Goal: Transaction & Acquisition: Purchase product/service

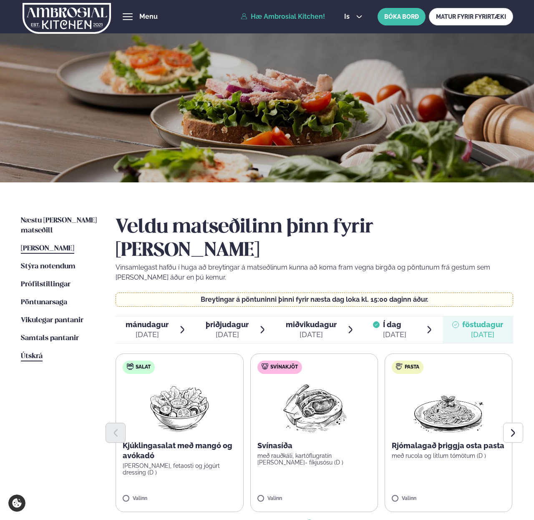
click at [39, 352] on span "Útskrá" at bounding box center [32, 355] width 22 height 7
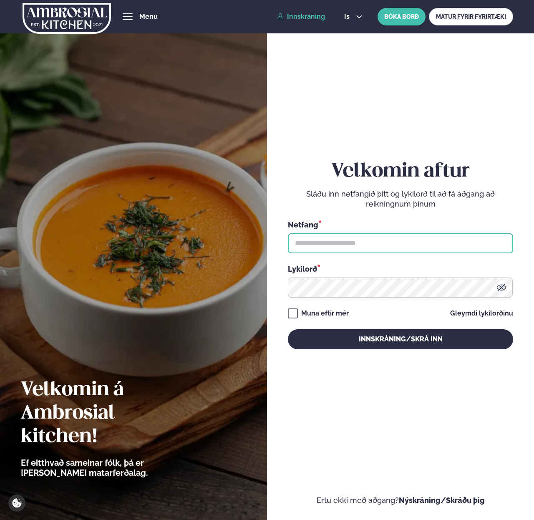
click at [303, 235] on input "text" at bounding box center [400, 243] width 225 height 20
paste input "**********"
type input "**********"
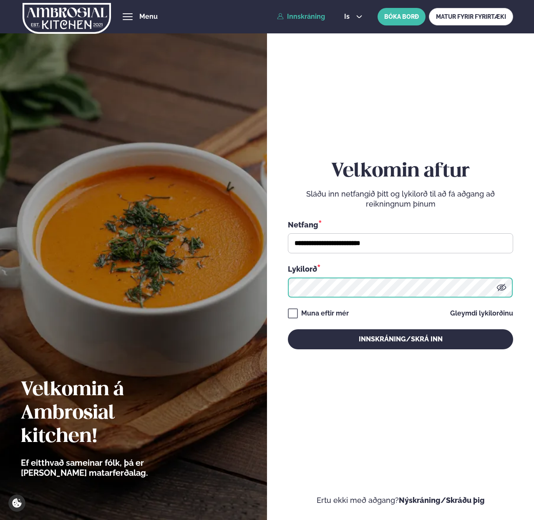
click at [288, 329] on button "Innskráning/Skrá inn" at bounding box center [400, 339] width 225 height 20
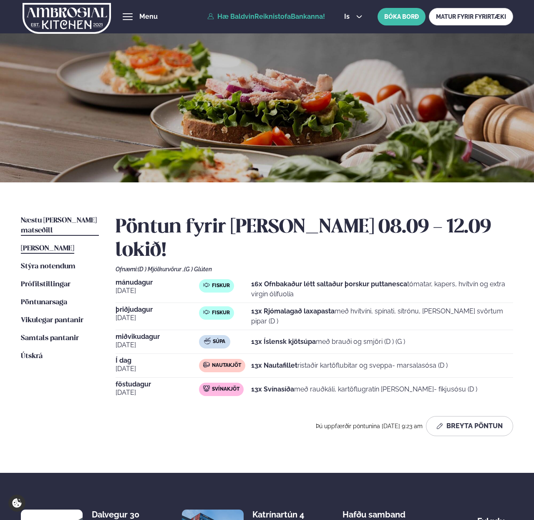
click at [65, 218] on span "Næstu [PERSON_NAME] matseðill" at bounding box center [59, 225] width 76 height 17
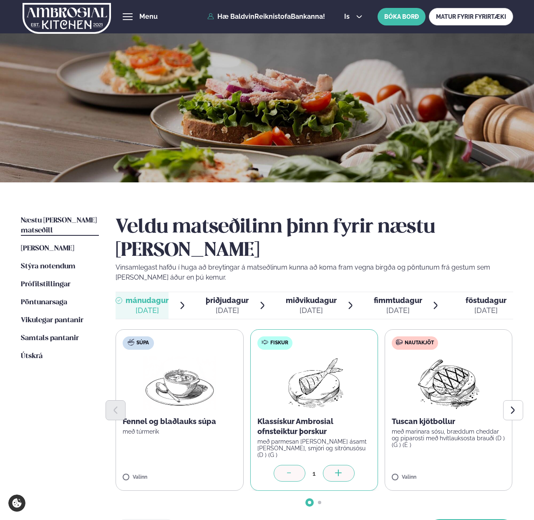
click at [335, 469] on icon at bounding box center [338, 473] width 8 height 8
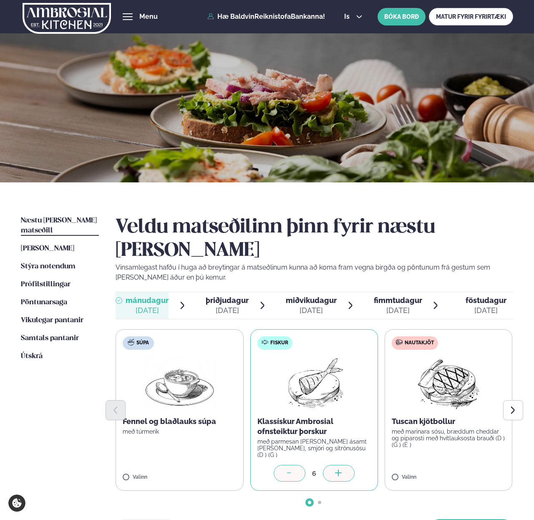
click at [335, 469] on icon at bounding box center [338, 473] width 8 height 8
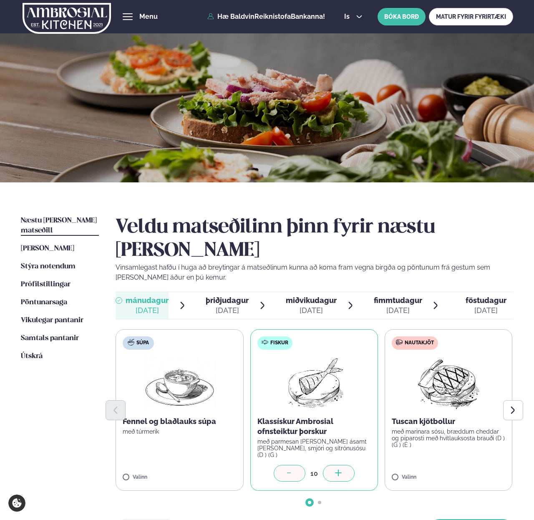
click at [335, 469] on icon at bounding box center [338, 473] width 8 height 8
click at [493, 519] on button "[PERSON_NAME]" at bounding box center [471, 529] width 84 height 20
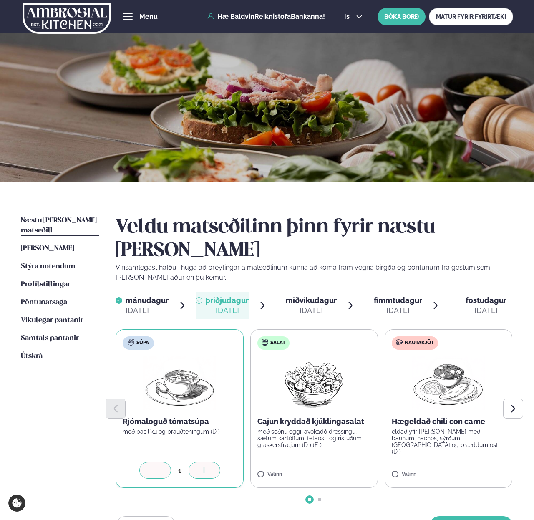
click at [205, 462] on div at bounding box center [204, 470] width 32 height 17
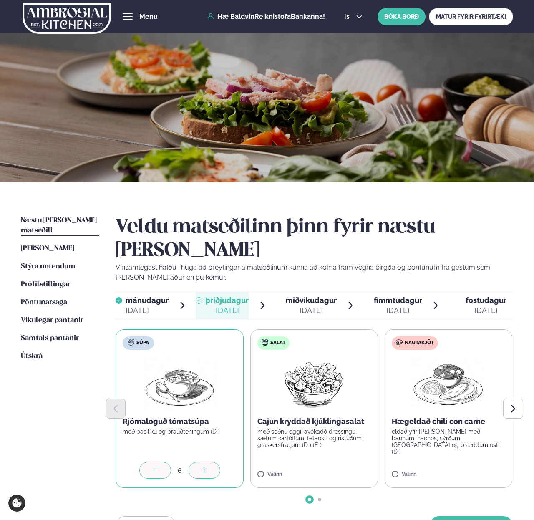
click at [205, 462] on div at bounding box center [204, 470] width 32 height 17
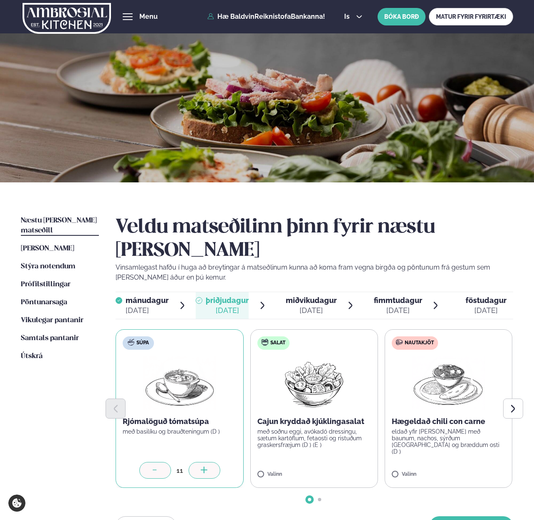
click at [205, 462] on div at bounding box center [204, 470] width 32 height 17
click at [513, 404] on icon "Next slide" at bounding box center [512, 408] width 9 height 9
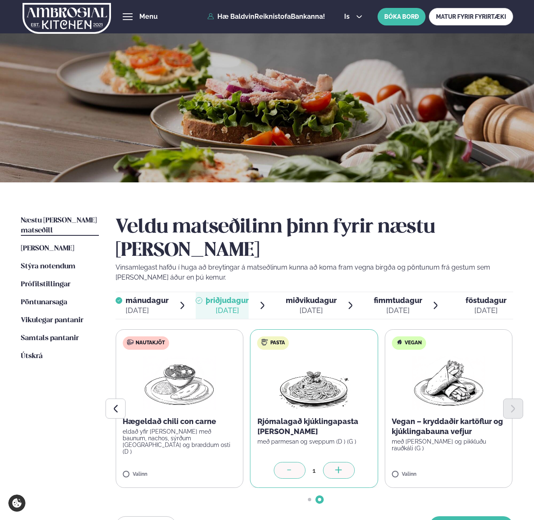
click at [347, 462] on div at bounding box center [339, 470] width 32 height 17
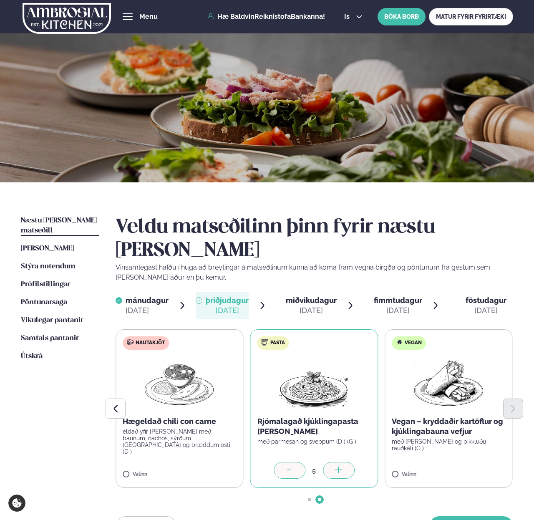
click at [347, 462] on div at bounding box center [339, 470] width 32 height 17
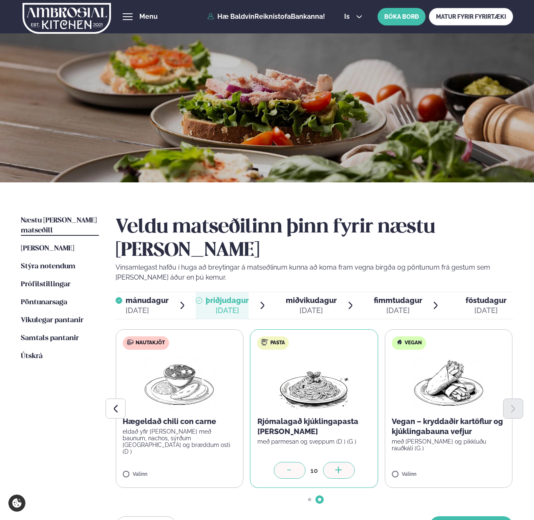
click at [347, 462] on div at bounding box center [339, 470] width 32 height 17
click at [466, 516] on button "[PERSON_NAME]" at bounding box center [471, 526] width 84 height 20
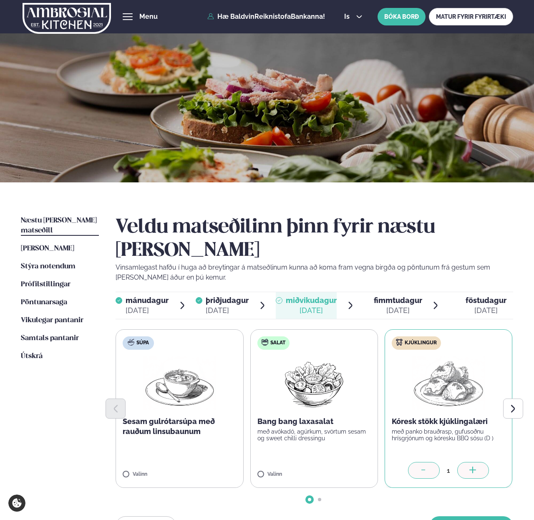
click at [472, 469] on icon at bounding box center [472, 469] width 7 height 1
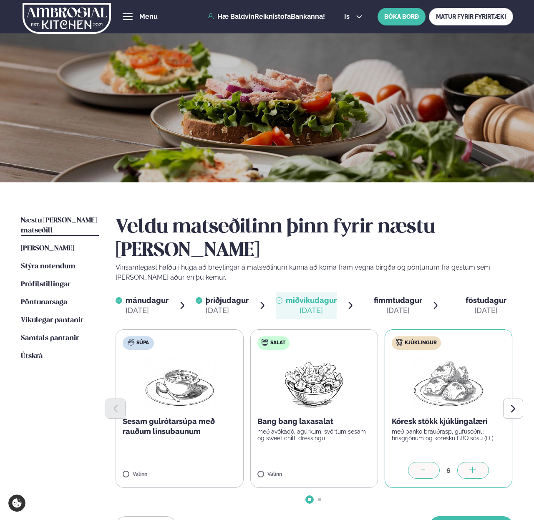
click at [472, 469] on icon at bounding box center [472, 469] width 7 height 1
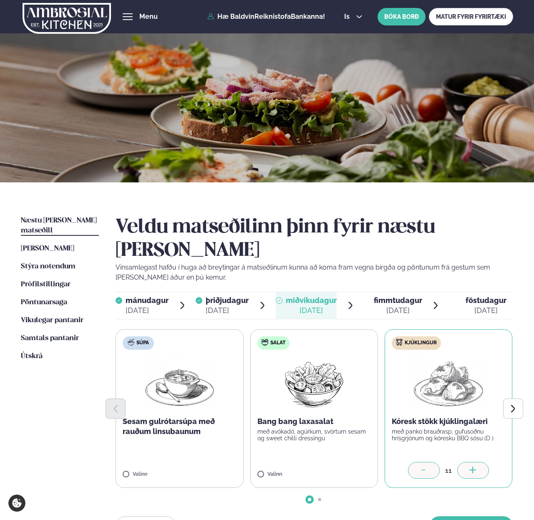
click at [472, 469] on icon at bounding box center [472, 469] width 7 height 1
click at [461, 516] on button "[PERSON_NAME]" at bounding box center [471, 526] width 84 height 20
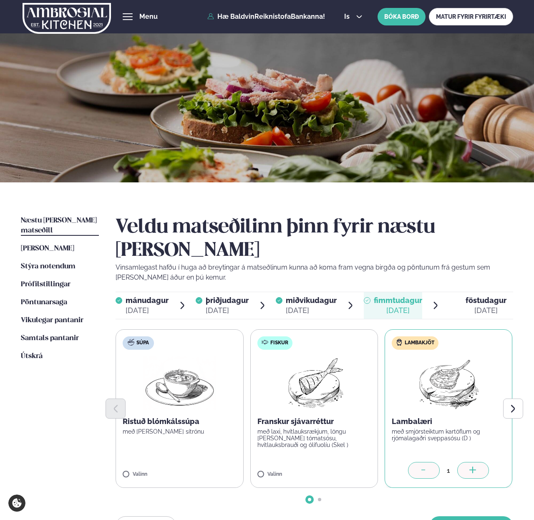
click at [480, 462] on div at bounding box center [473, 470] width 32 height 17
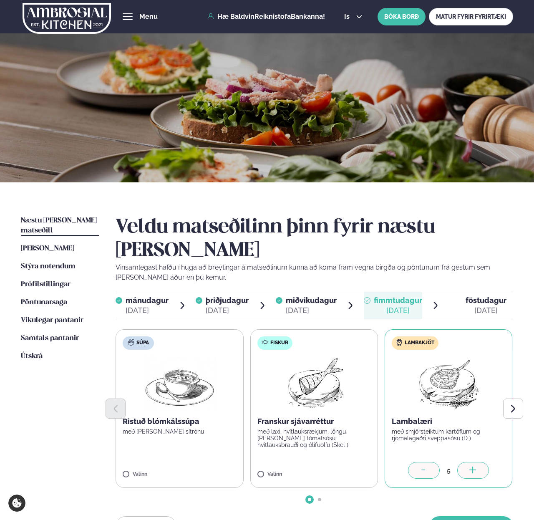
click at [480, 462] on div at bounding box center [473, 470] width 32 height 17
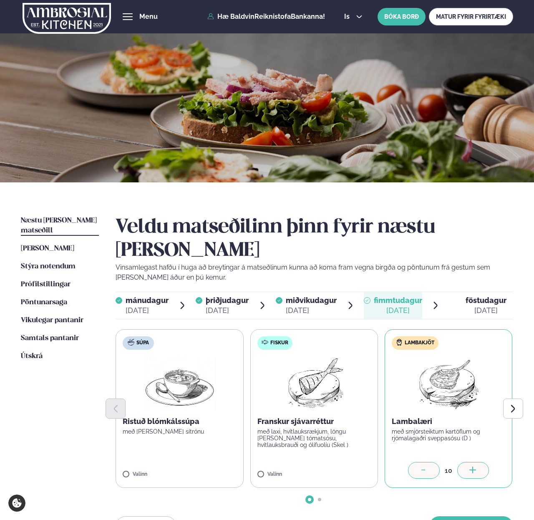
click at [480, 462] on div at bounding box center [473, 470] width 32 height 17
click at [459, 516] on button "[PERSON_NAME]" at bounding box center [471, 526] width 84 height 20
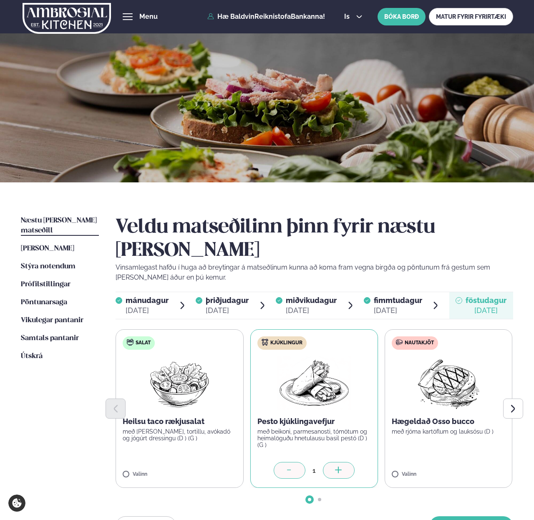
click at [341, 462] on div at bounding box center [339, 470] width 32 height 17
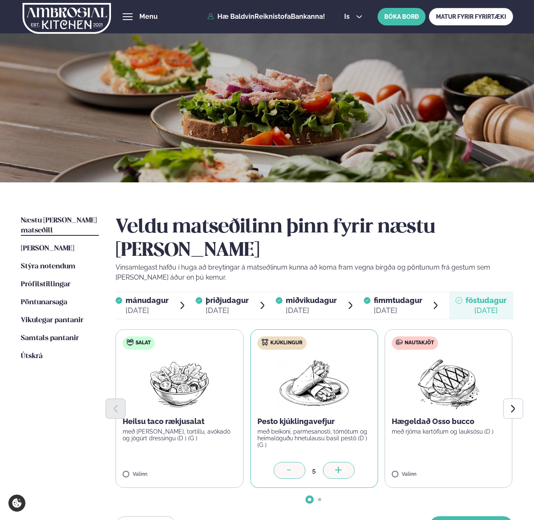
click at [341, 462] on div at bounding box center [339, 470] width 32 height 17
click at [394, 447] on label "Nautakjöt Hægeldað Osso bucco með rjóma kartöflum og lauksósu (D ) Valinn" at bounding box center [448, 408] width 128 height 158
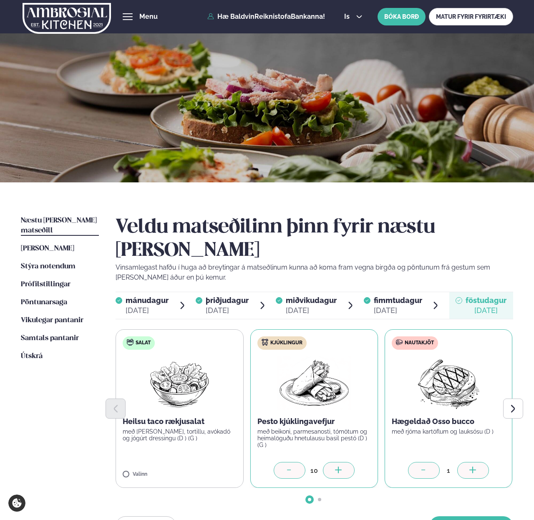
click at [467, 462] on div at bounding box center [473, 470] width 32 height 17
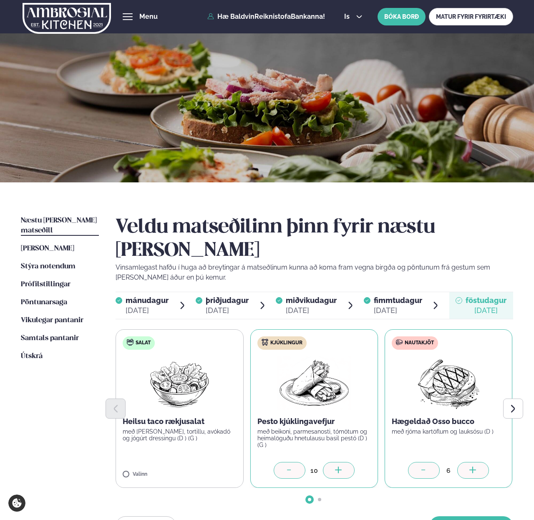
click at [467, 462] on div at bounding box center [473, 470] width 32 height 17
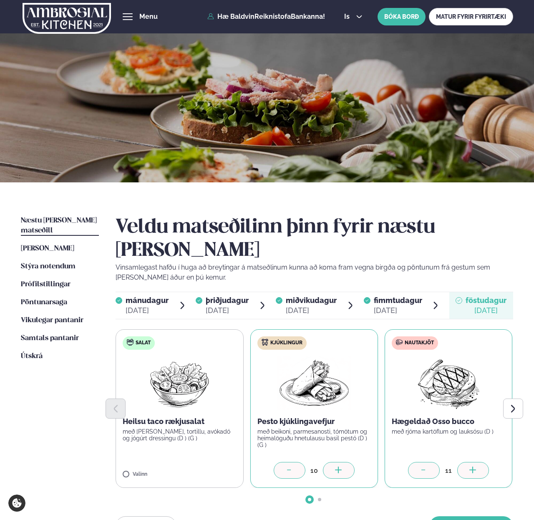
click at [435, 462] on div at bounding box center [424, 470] width 32 height 17
click at [461, 516] on button "[PERSON_NAME]" at bounding box center [471, 526] width 84 height 20
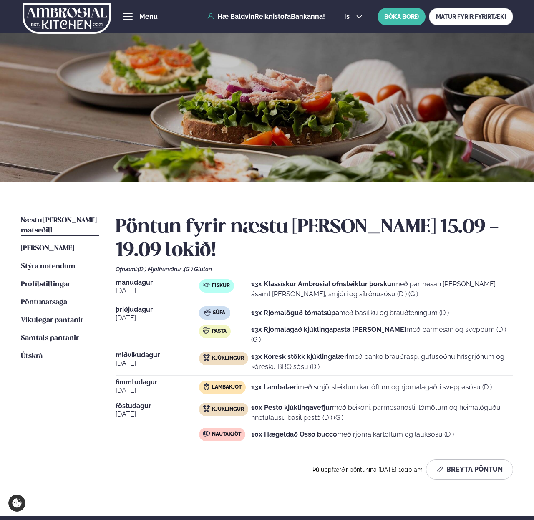
click at [39, 352] on span "Útskrá" at bounding box center [32, 355] width 22 height 7
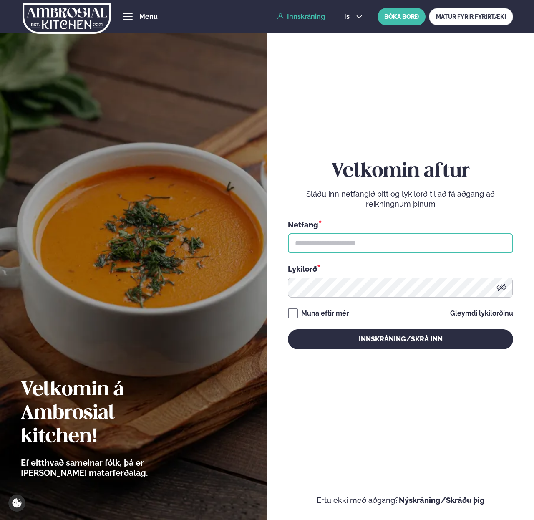
click at [344, 238] on input "text" at bounding box center [400, 243] width 225 height 20
paste input "**********"
type input "**********"
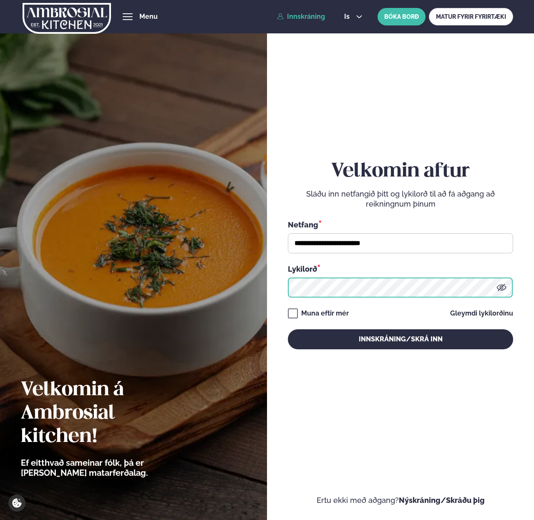
click at [288, 329] on button "Innskráning/Skrá inn" at bounding box center [400, 339] width 225 height 20
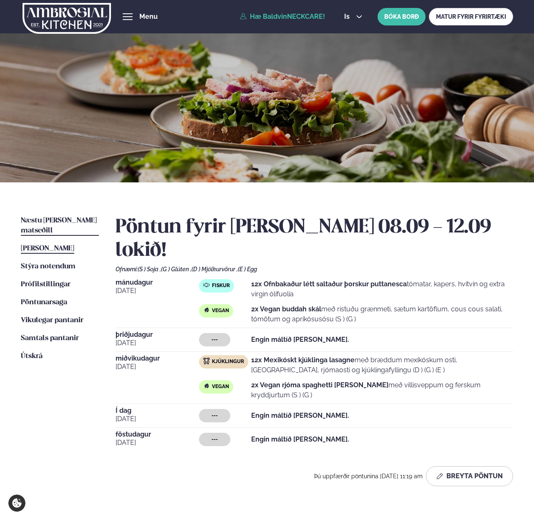
click at [60, 220] on span "Næstu [PERSON_NAME] matseðill" at bounding box center [59, 225] width 76 height 17
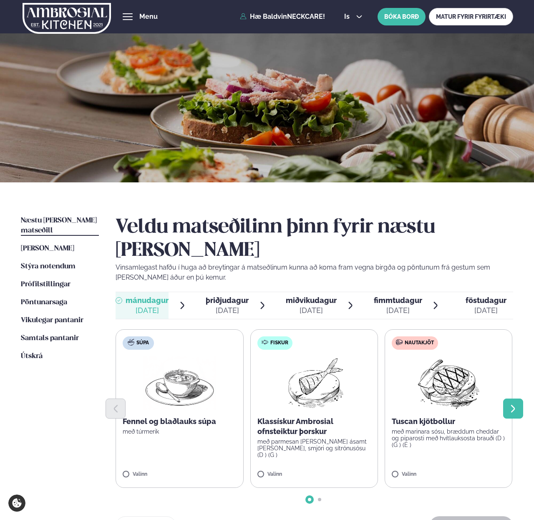
click at [510, 404] on icon "Next slide" at bounding box center [512, 408] width 9 height 9
click at [343, 465] on div at bounding box center [339, 473] width 32 height 17
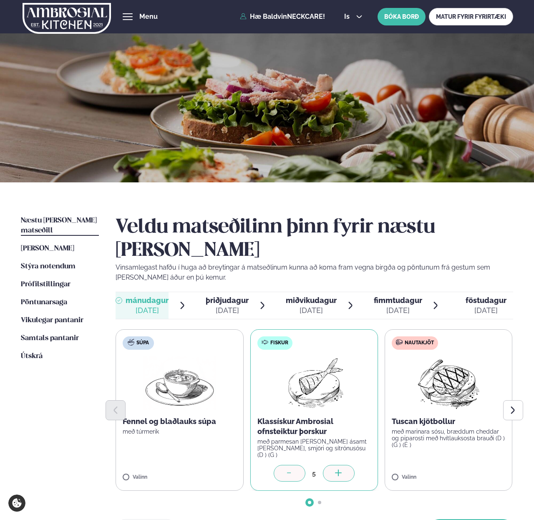
click at [343, 465] on div at bounding box center [339, 473] width 32 height 17
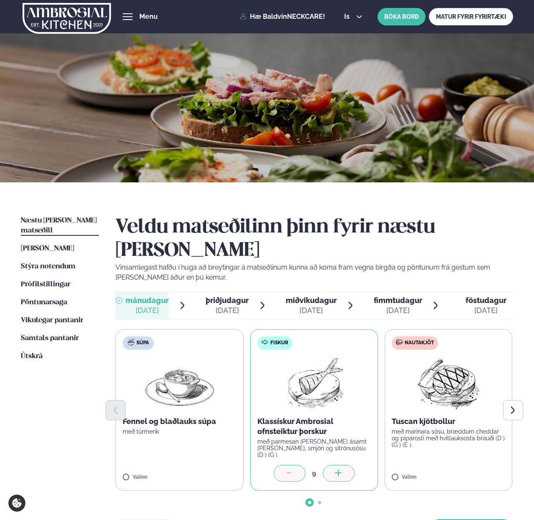
click at [343, 465] on div at bounding box center [339, 473] width 32 height 17
click at [512, 405] on icon "Next slide" at bounding box center [512, 409] width 9 height 9
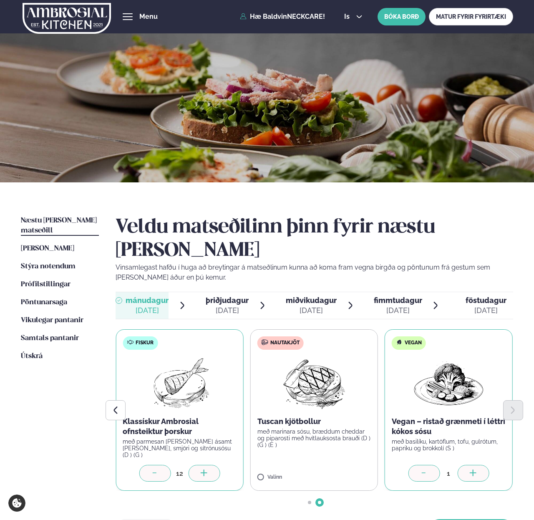
click at [465, 465] on div at bounding box center [473, 473] width 32 height 17
click at [465, 519] on button "[PERSON_NAME]" at bounding box center [471, 529] width 84 height 20
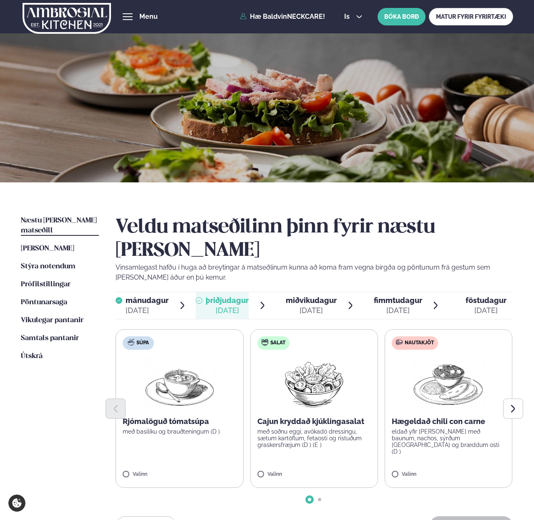
click at [311, 296] on span "miðvikudagur" at bounding box center [311, 300] width 51 height 9
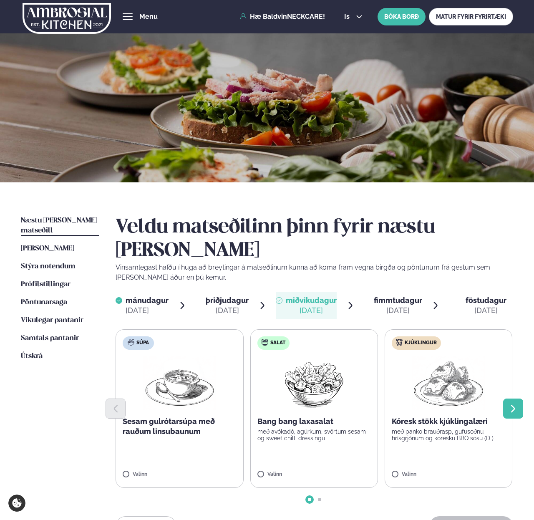
click at [510, 404] on icon "Next slide" at bounding box center [512, 408] width 9 height 9
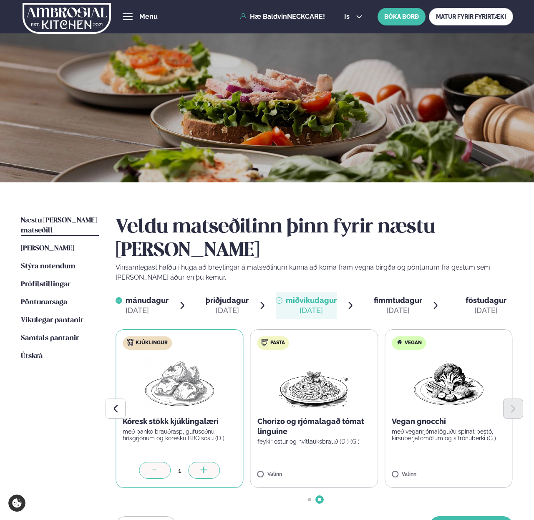
click at [202, 466] on icon at bounding box center [204, 470] width 8 height 8
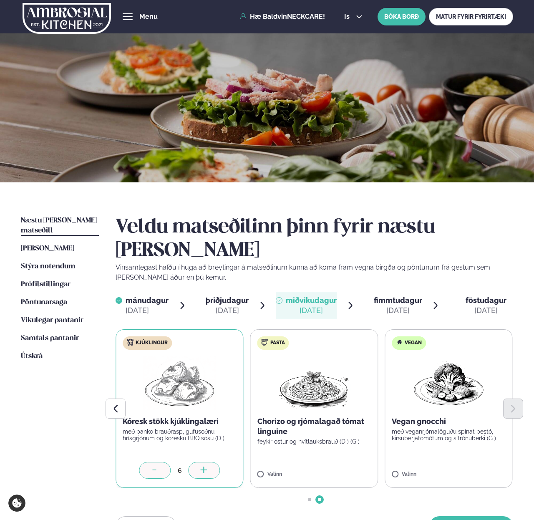
click at [202, 466] on icon at bounding box center [204, 470] width 8 height 8
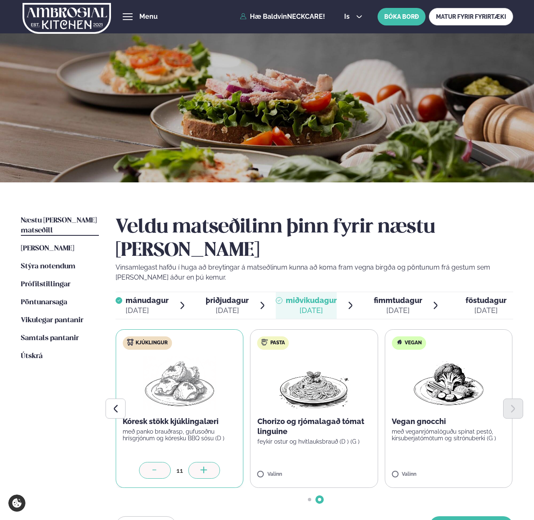
click at [202, 466] on icon at bounding box center [204, 470] width 8 height 8
click at [470, 466] on icon at bounding box center [473, 470] width 8 height 8
click at [477, 516] on button "[PERSON_NAME]" at bounding box center [471, 526] width 84 height 20
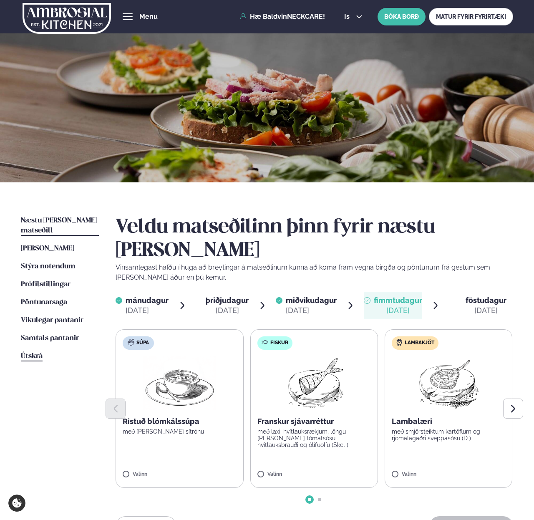
click at [34, 352] on span "Útskrá" at bounding box center [32, 355] width 22 height 7
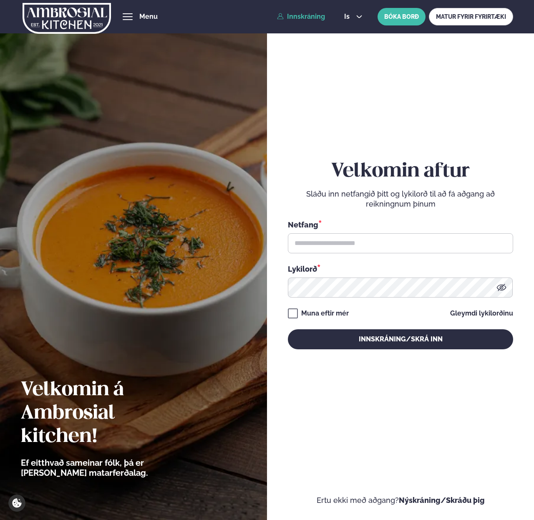
click at [54, 9] on img at bounding box center [67, 18] width 88 height 34
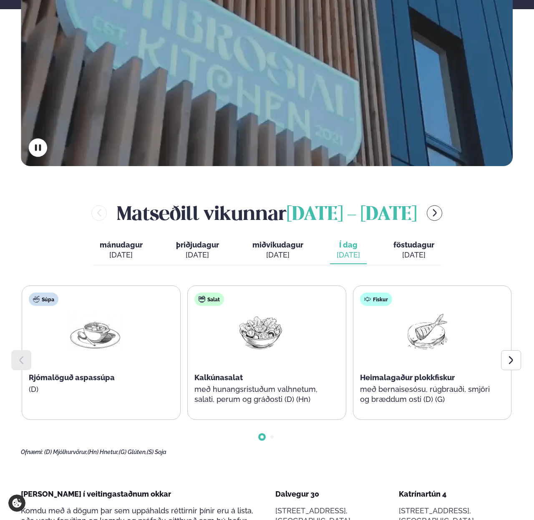
scroll to position [239, 0]
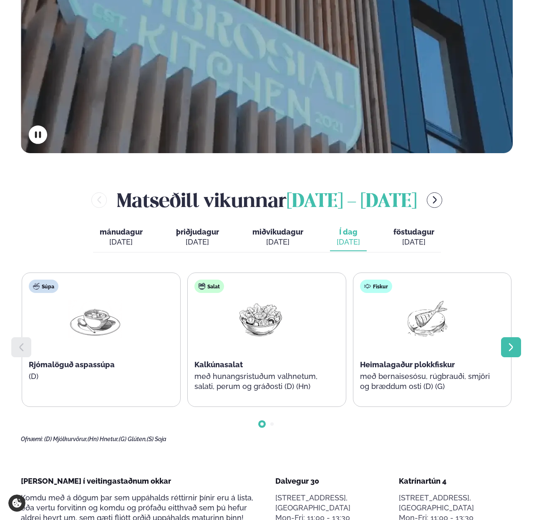
click at [510, 342] on icon at bounding box center [511, 347] width 10 height 10
